Goal: Check status

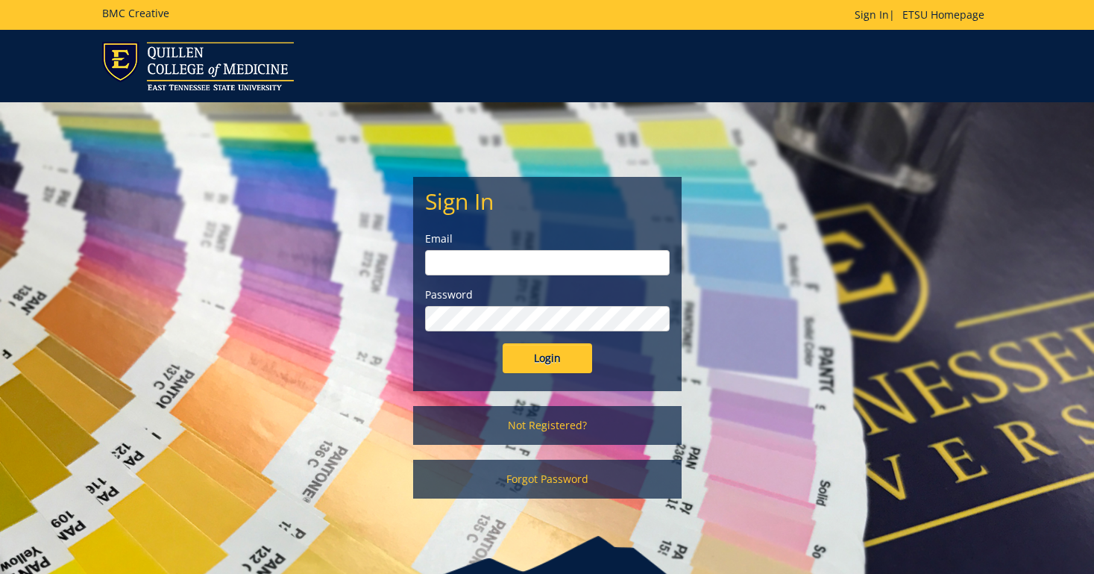
type input "[EMAIL_ADDRESS][DOMAIN_NAME]"
click at [558, 363] on input "Login" at bounding box center [548, 358] width 90 height 30
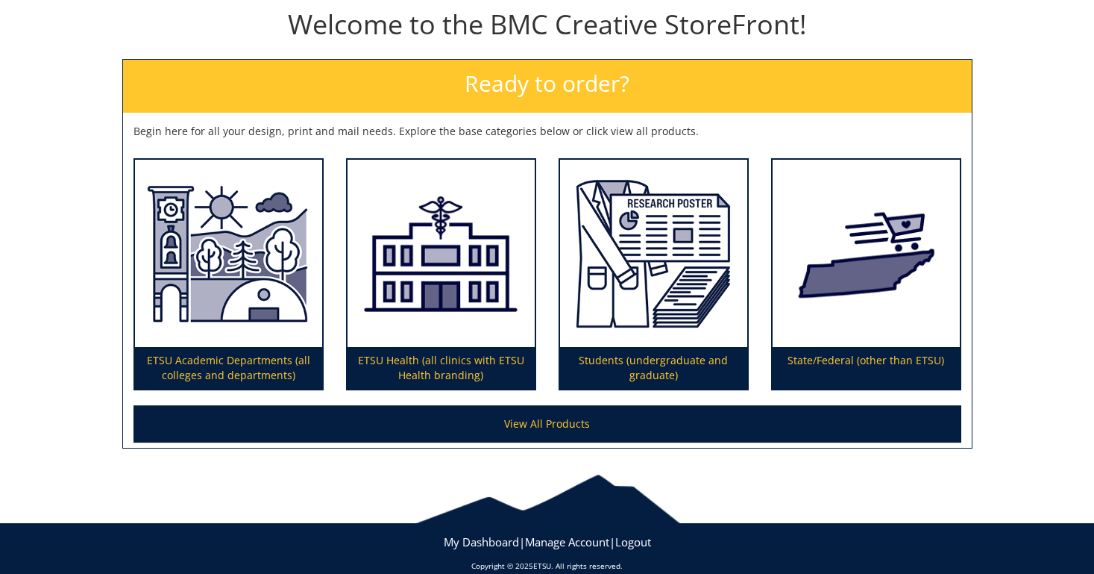
scroll to position [185, 0]
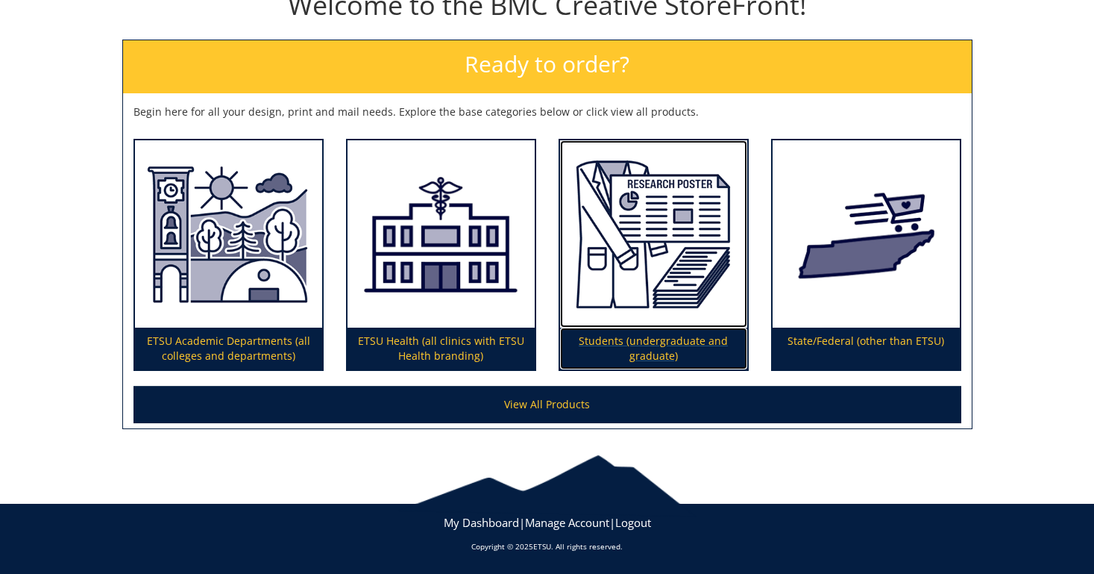
click at [663, 339] on p "Students (undergraduate and graduate)" at bounding box center [653, 349] width 187 height 42
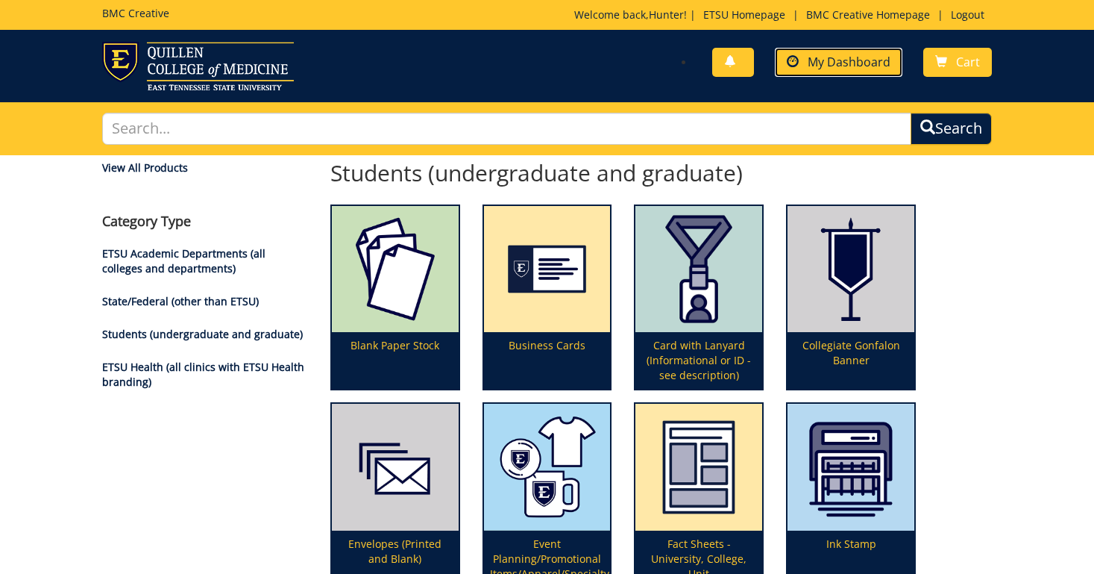
click at [809, 56] on span "My Dashboard" at bounding box center [849, 62] width 83 height 16
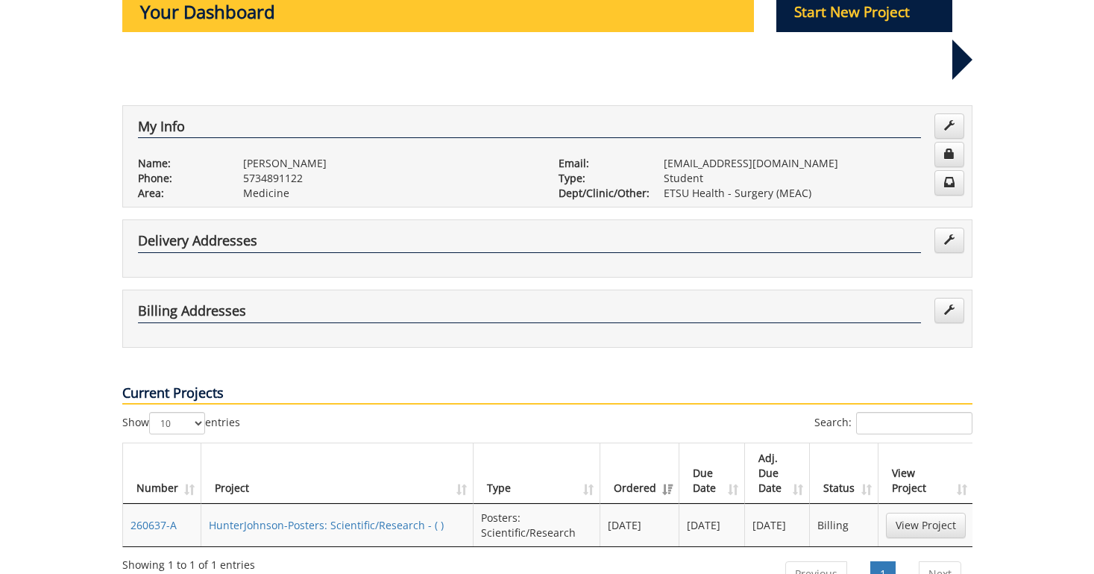
scroll to position [239, 0]
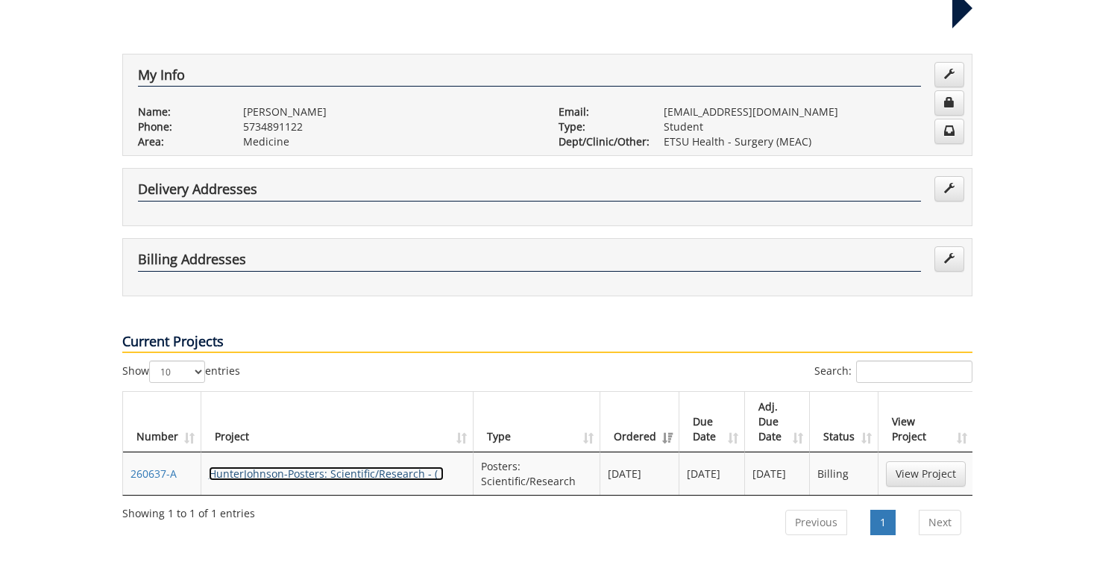
click at [334, 466] on link "HunterJohnson-Posters: Scientific/Research - ( )" at bounding box center [326, 473] width 235 height 14
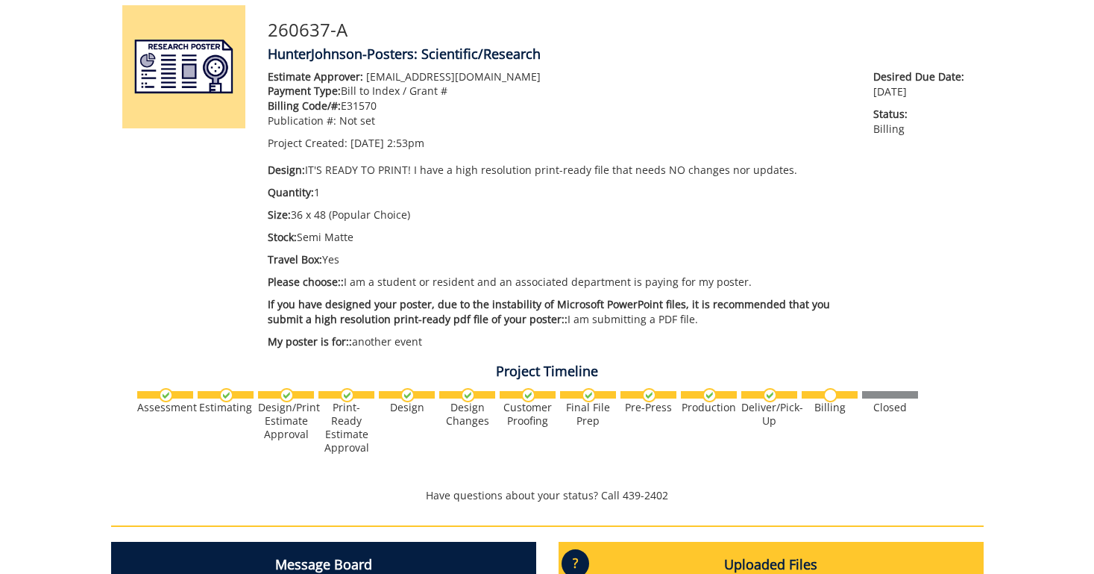
scroll to position [116, 0]
